Goal: Use online tool/utility: Utilize a website feature to perform a specific function

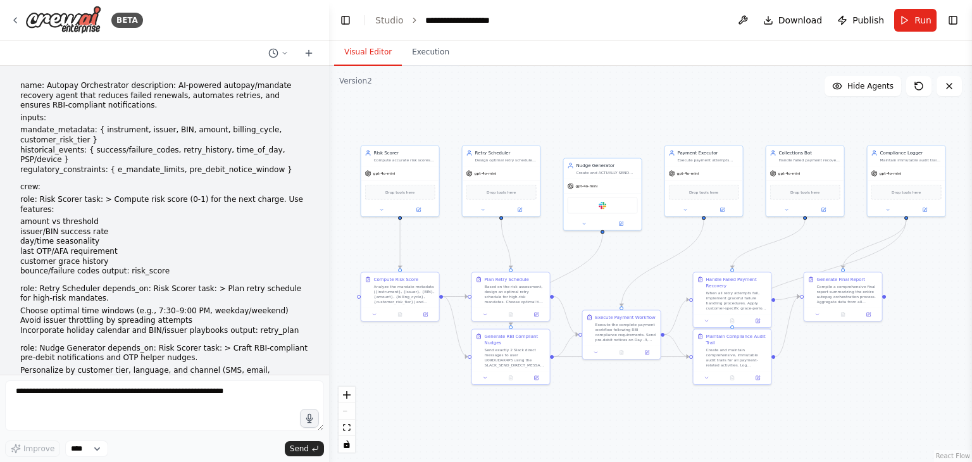
scroll to position [14033, 0]
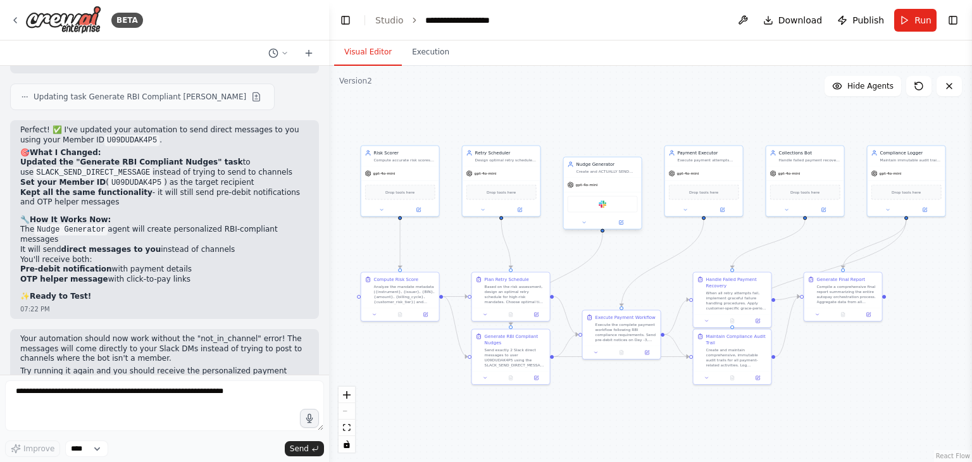
click at [602, 208] on div "Slack" at bounding box center [602, 204] width 70 height 16
click at [602, 203] on img at bounding box center [602, 205] width 8 height 8
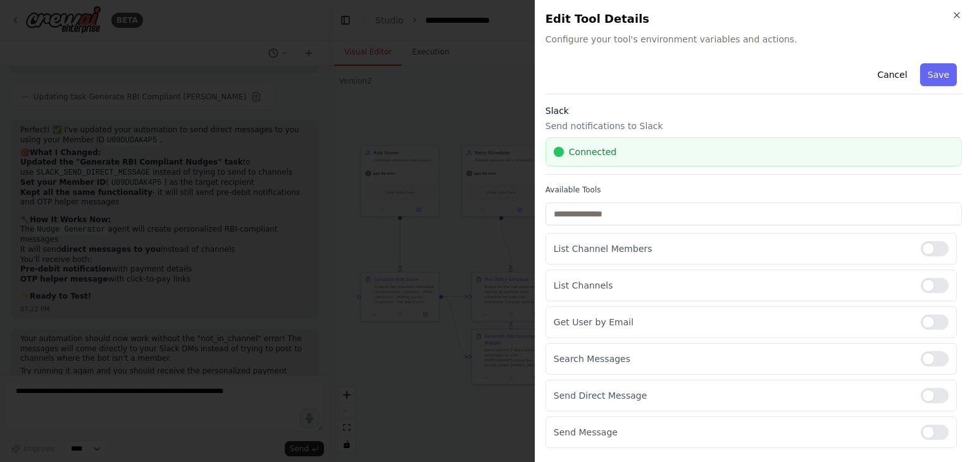
click at [506, 86] on div at bounding box center [486, 231] width 972 height 462
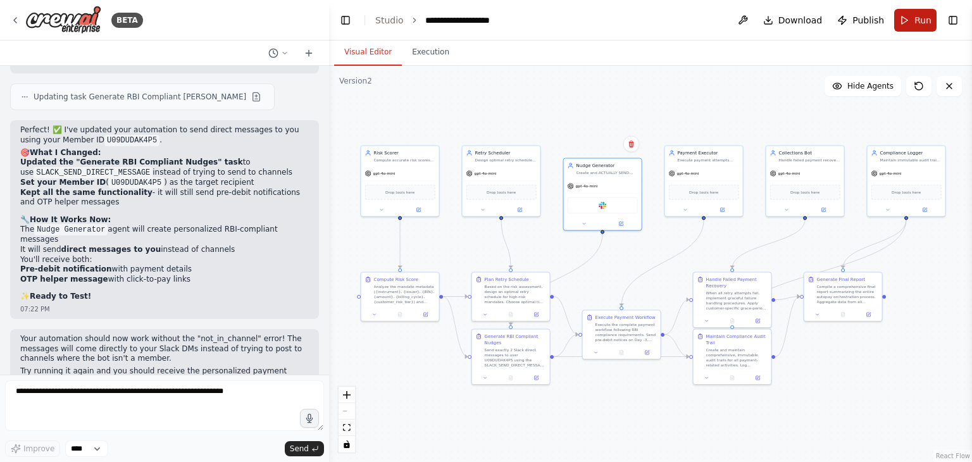
click at [911, 18] on button "Run" at bounding box center [915, 20] width 42 height 23
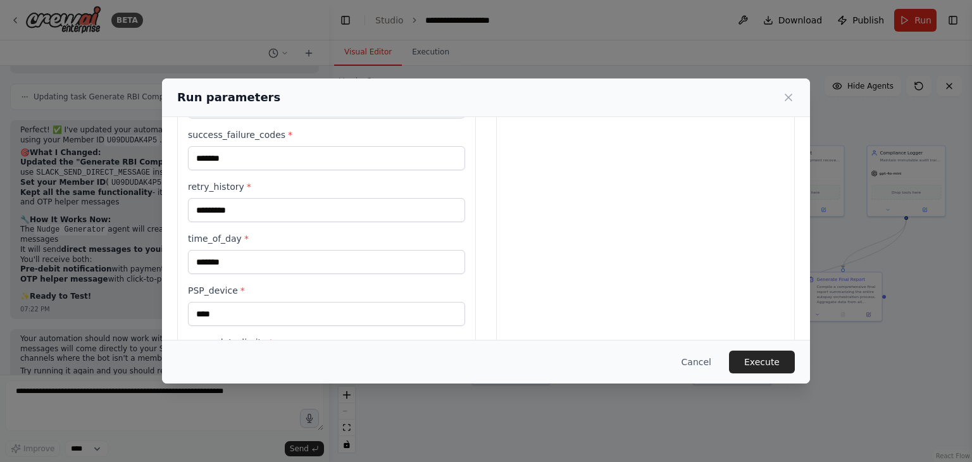
scroll to position [456, 0]
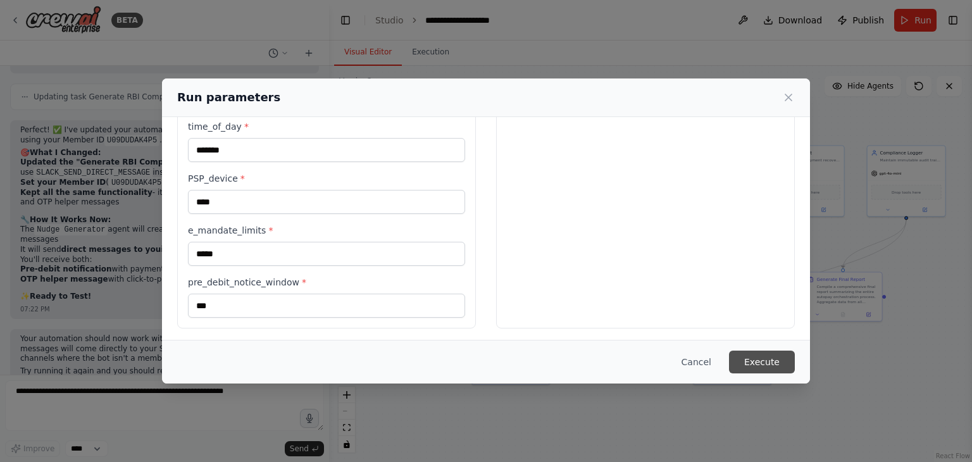
click at [771, 366] on button "Execute" at bounding box center [762, 361] width 66 height 23
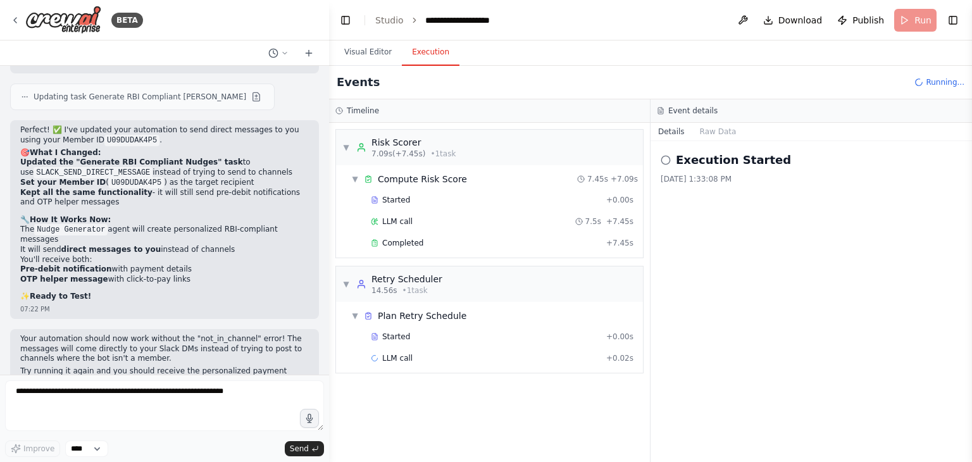
click at [433, 50] on button "Execution" at bounding box center [431, 52] width 58 height 27
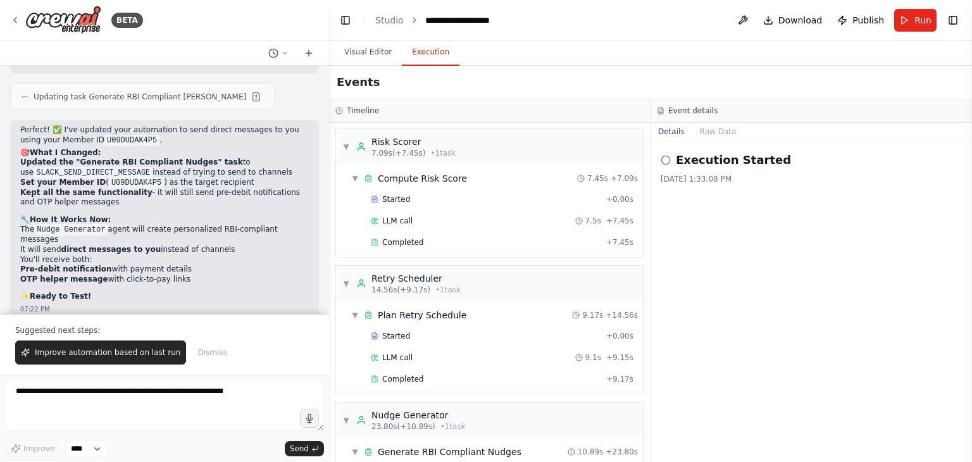
scroll to position [0, 0]
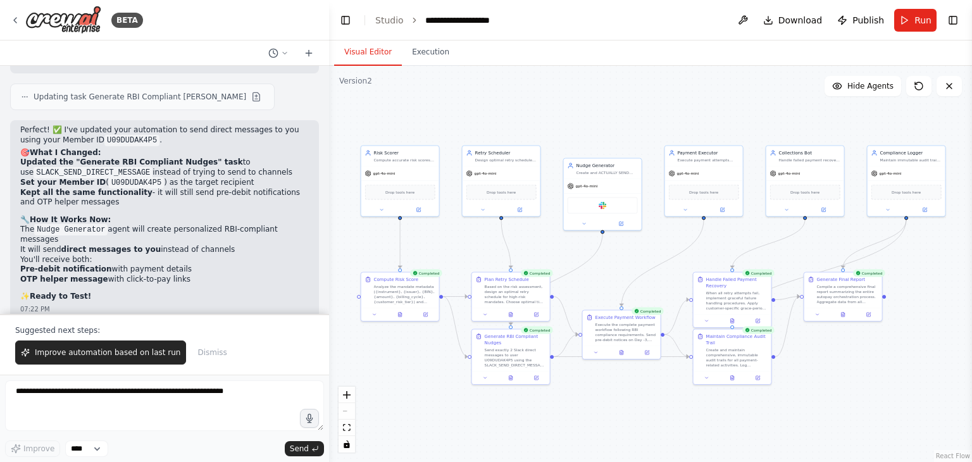
click at [357, 53] on button "Visual Editor" at bounding box center [368, 52] width 68 height 27
click at [422, 48] on button "Execution" at bounding box center [431, 52] width 58 height 27
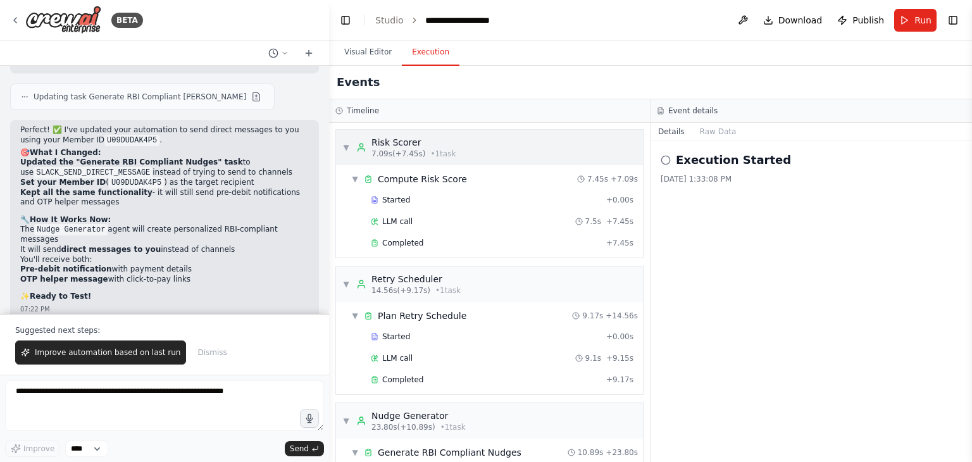
click at [484, 148] on div "▼ Risk Scorer 7.09s (+7.45s) • 1 task" at bounding box center [489, 147] width 307 height 35
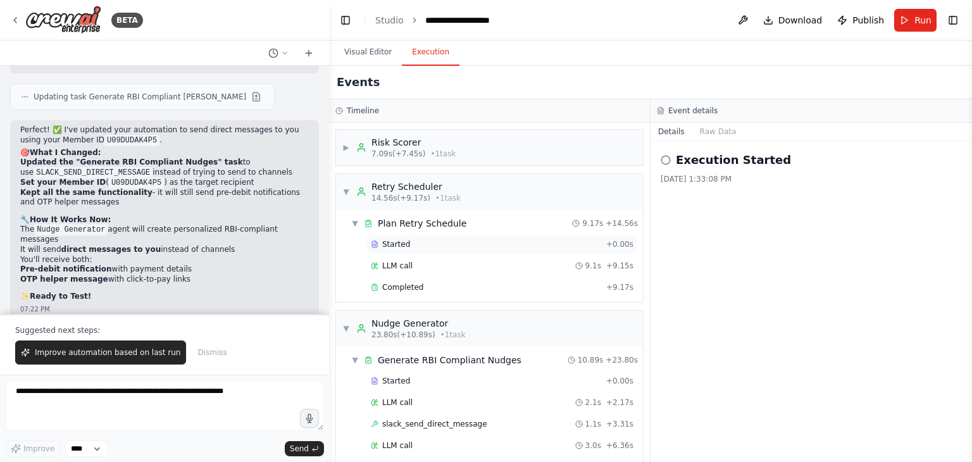
click at [492, 250] on div "Started + 0.00s" at bounding box center [501, 244] width 271 height 19
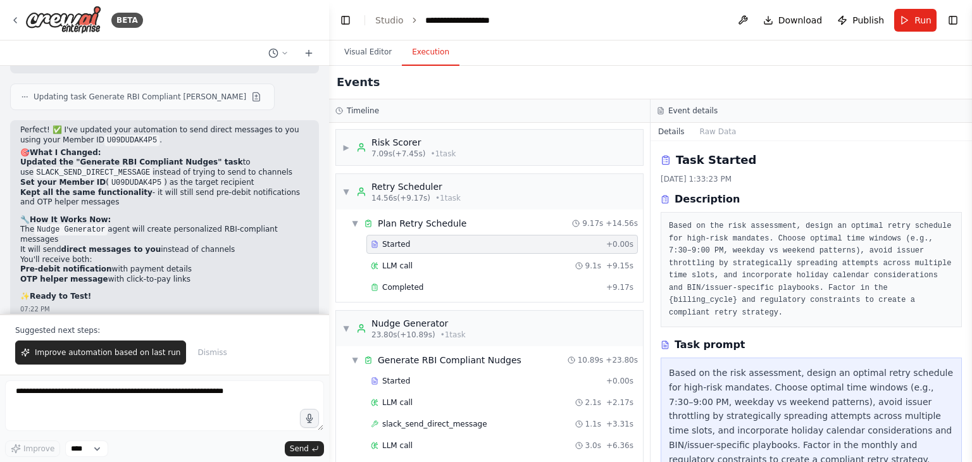
drag, startPoint x: 969, startPoint y: 220, endPoint x: 969, endPoint y: 231, distance: 11.4
click at [969, 231] on button "Toggle Sidebar" at bounding box center [972, 231] width 10 height 462
click at [452, 261] on div "LLM call 9.1s + 9.15s" at bounding box center [502, 266] width 263 height 10
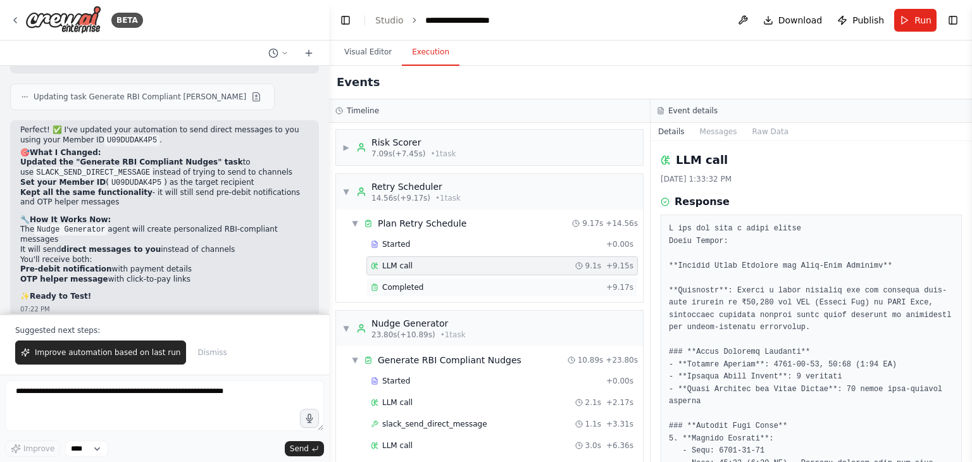
click at [490, 290] on div "Completed" at bounding box center [486, 287] width 230 height 10
